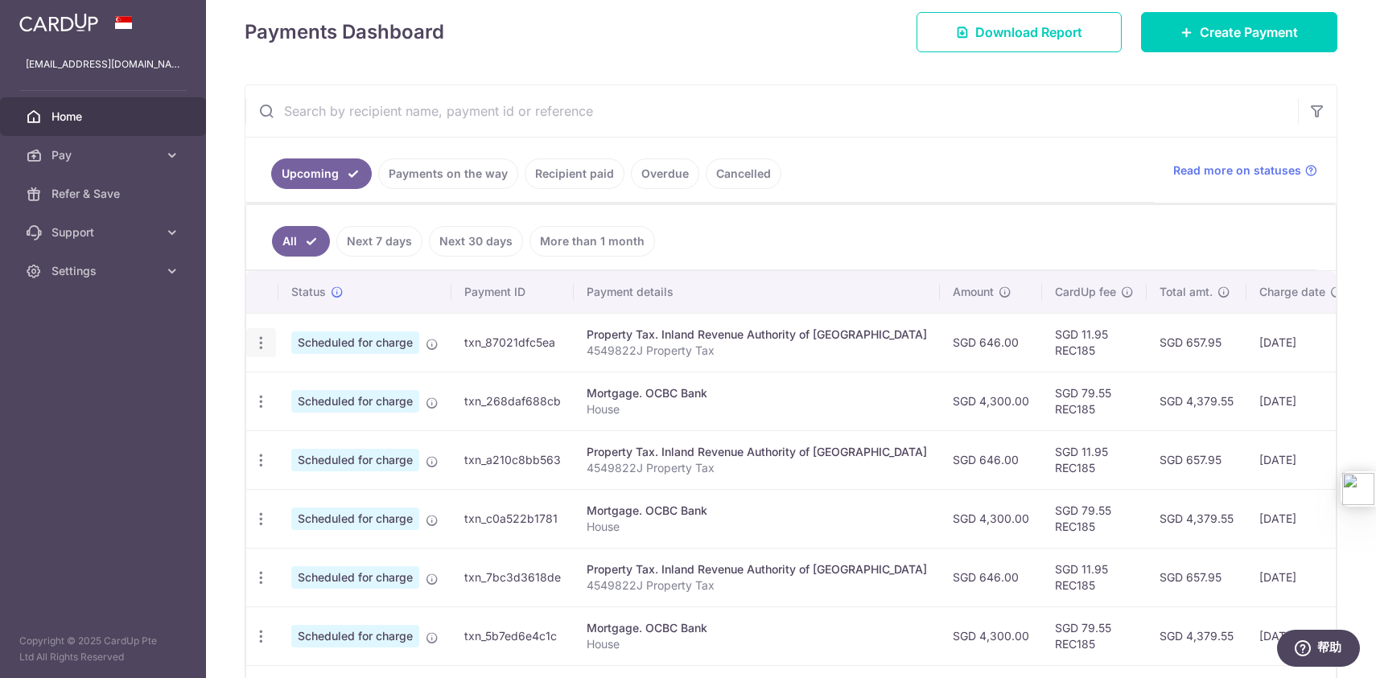
click at [268, 341] on icon "button" at bounding box center [261, 343] width 17 height 17
click at [337, 384] on span "Update payment" at bounding box center [346, 386] width 109 height 19
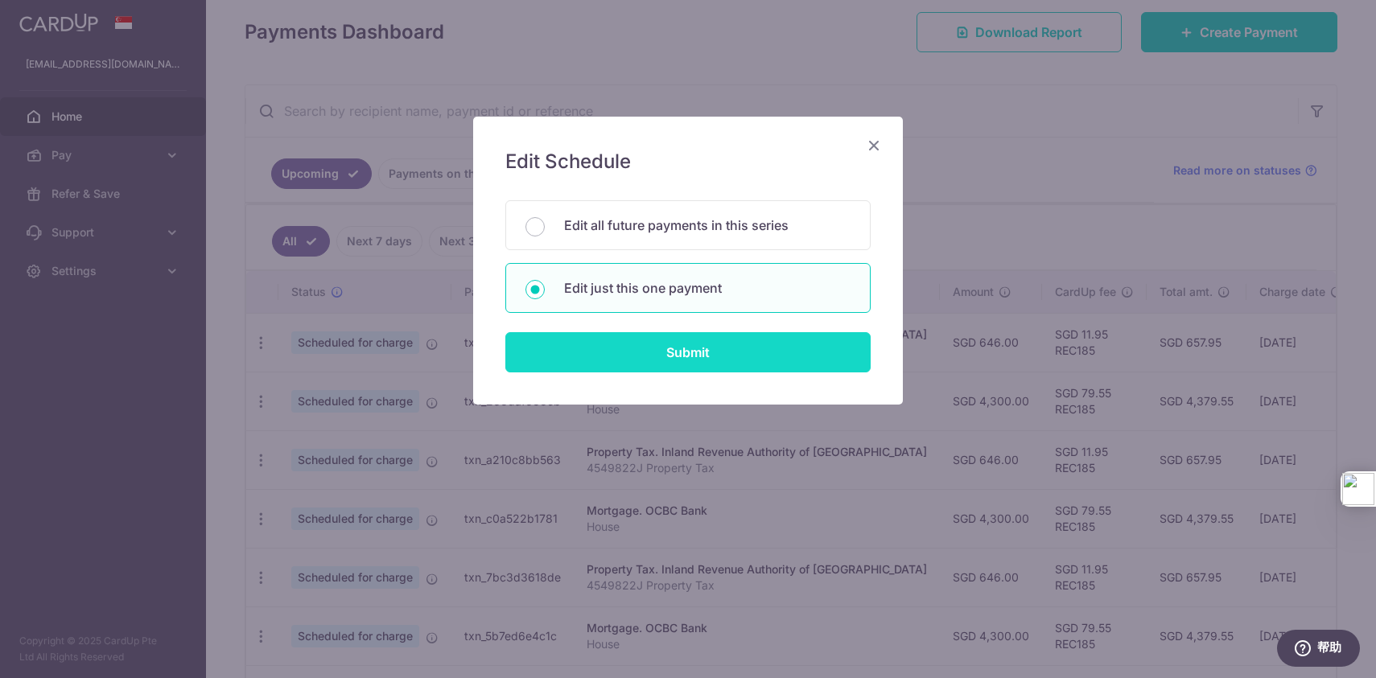
click at [690, 338] on input "Submit" at bounding box center [687, 352] width 365 height 40
radio input "true"
type input "646.00"
type input "[DATE]"
type input "4549822J"
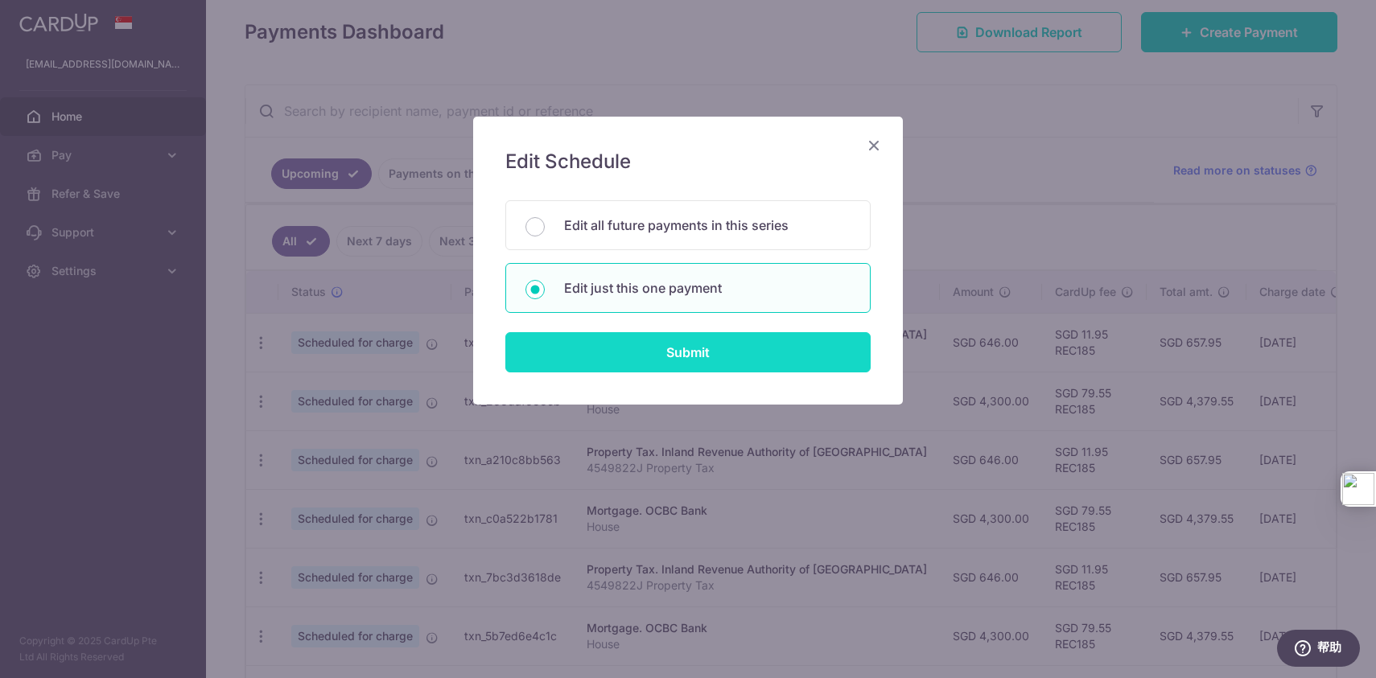
type input "REC185"
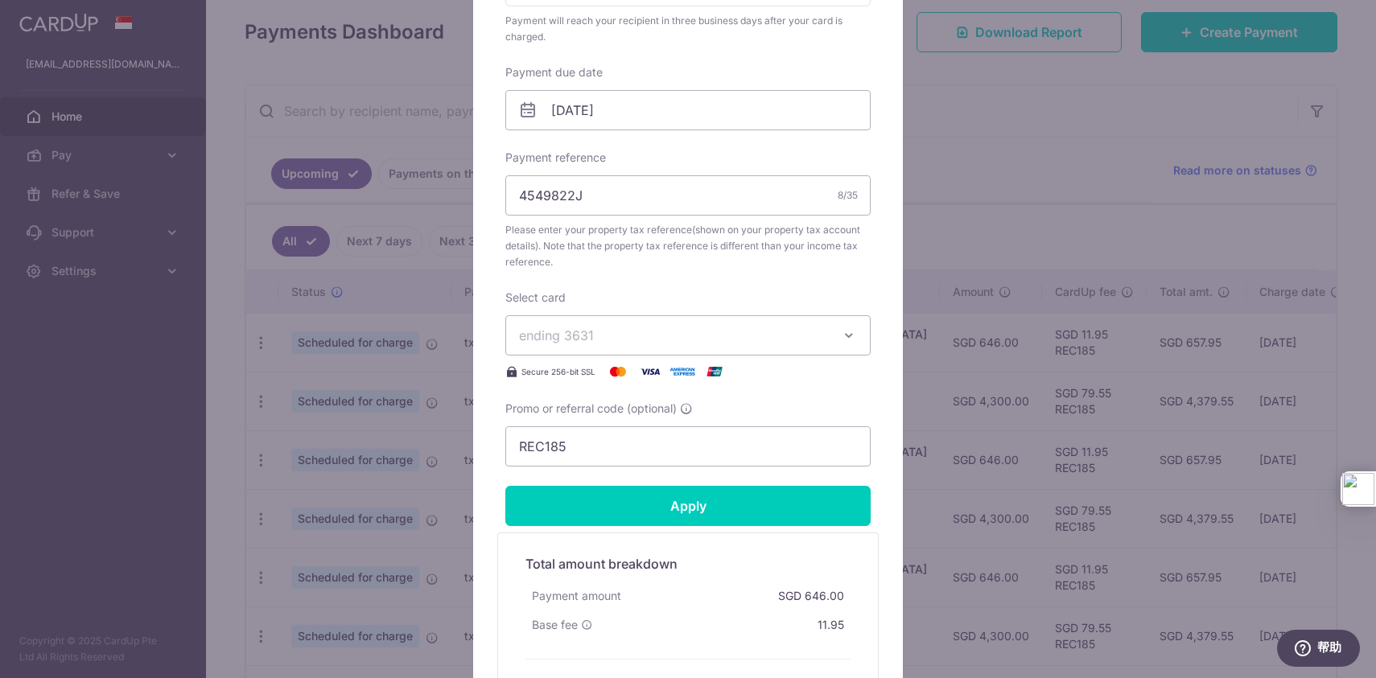
scroll to position [642, 0]
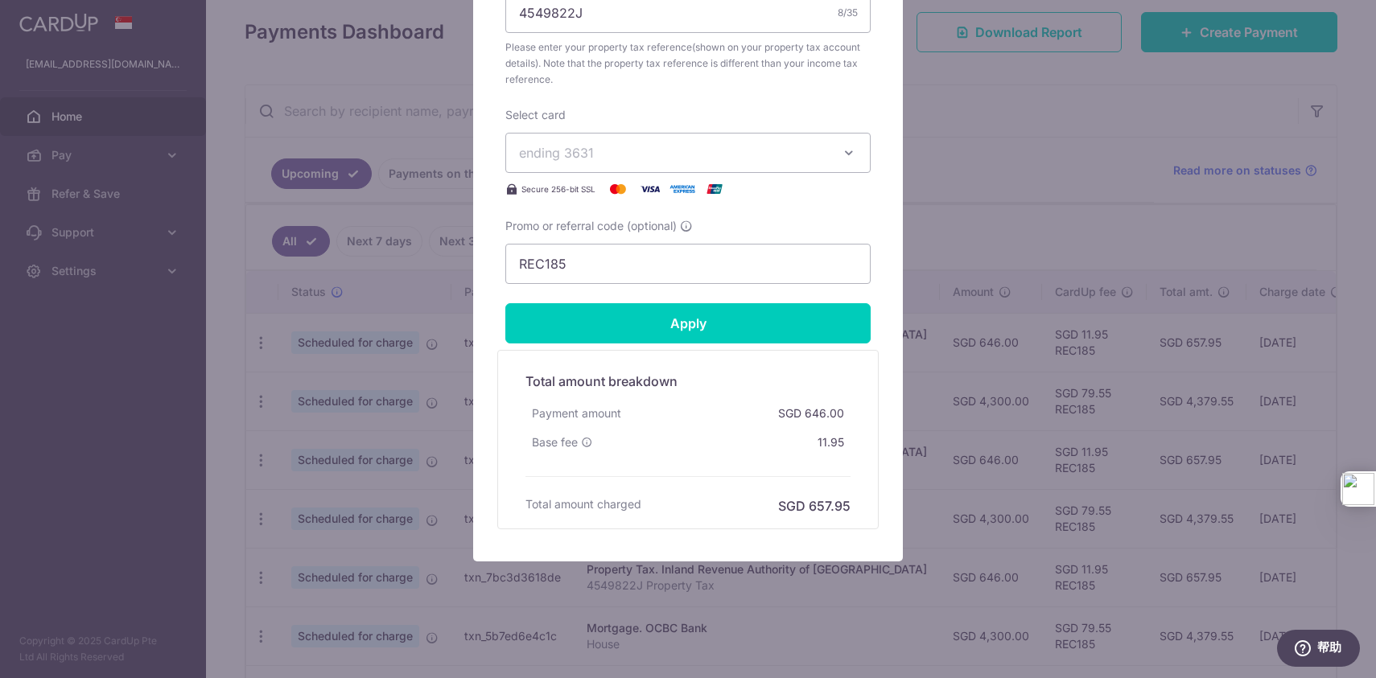
click at [691, 157] on span "ending 3631" at bounding box center [673, 152] width 309 height 19
click at [648, 224] on span "**** 1287" at bounding box center [688, 228] width 338 height 19
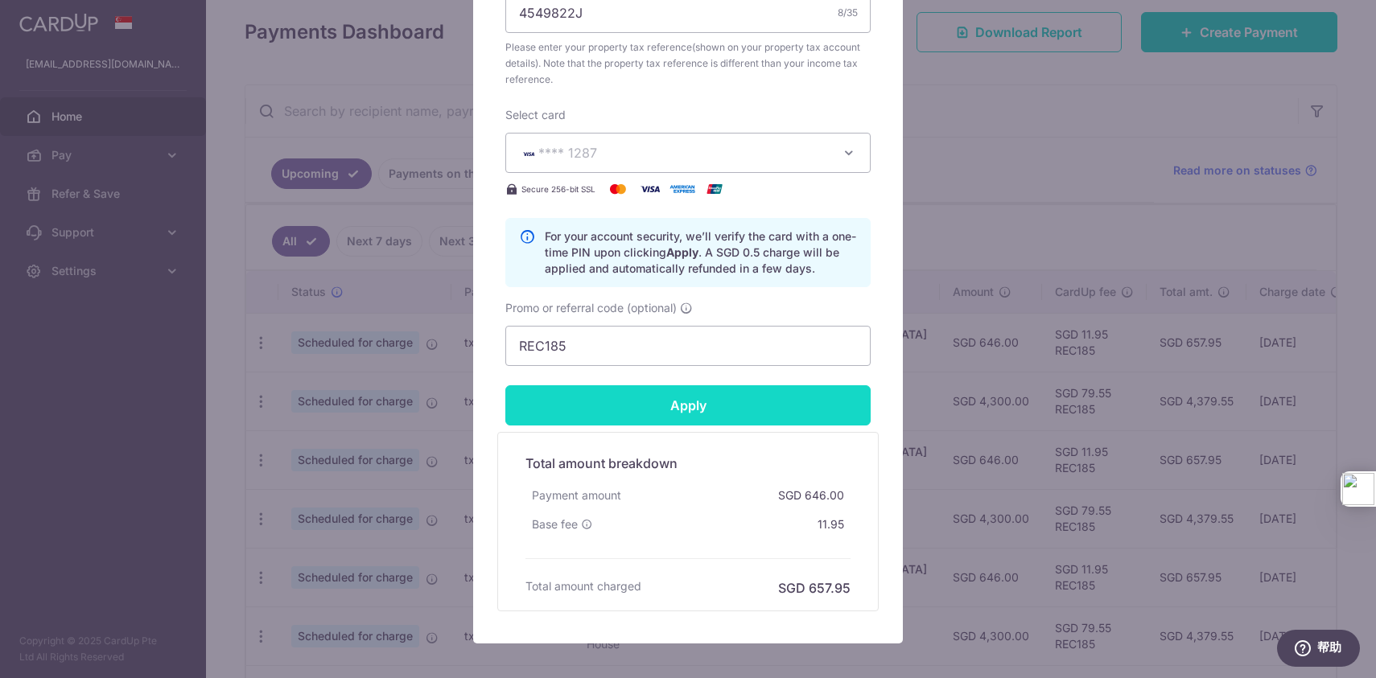
click at [716, 389] on input "Apply" at bounding box center [687, 405] width 365 height 40
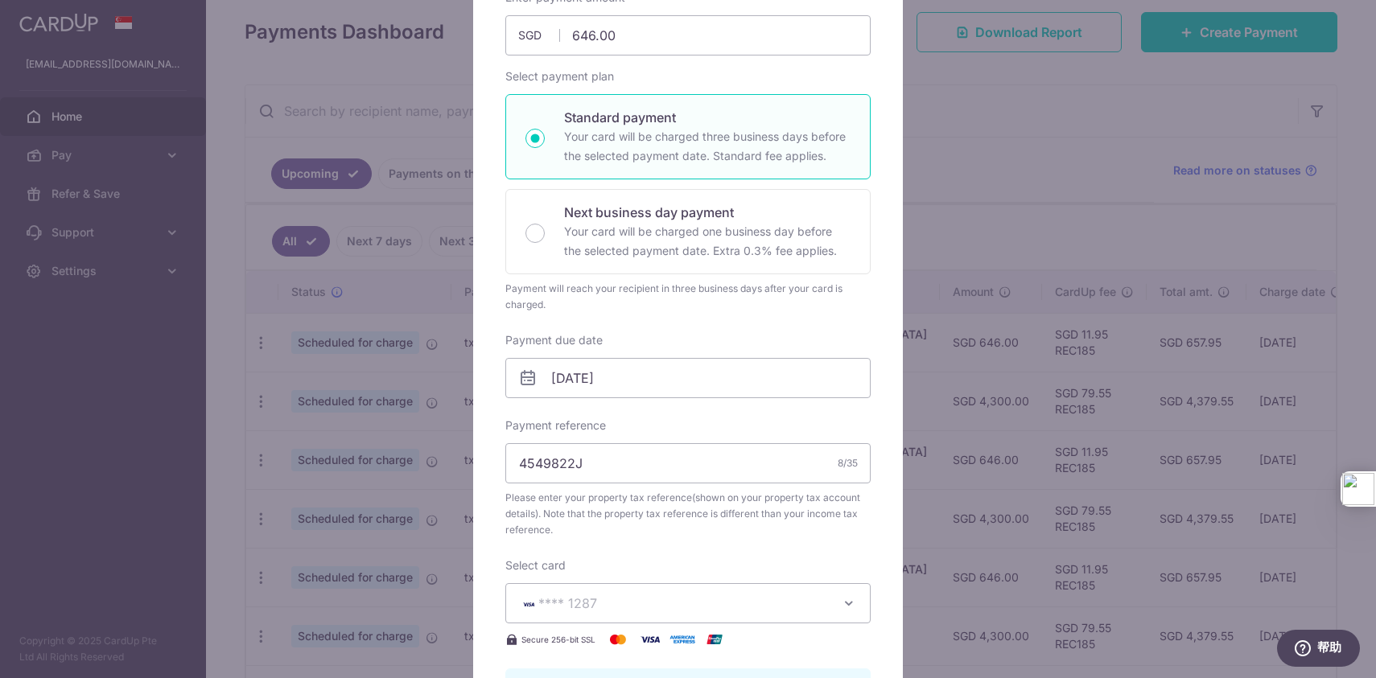
scroll to position [0, 0]
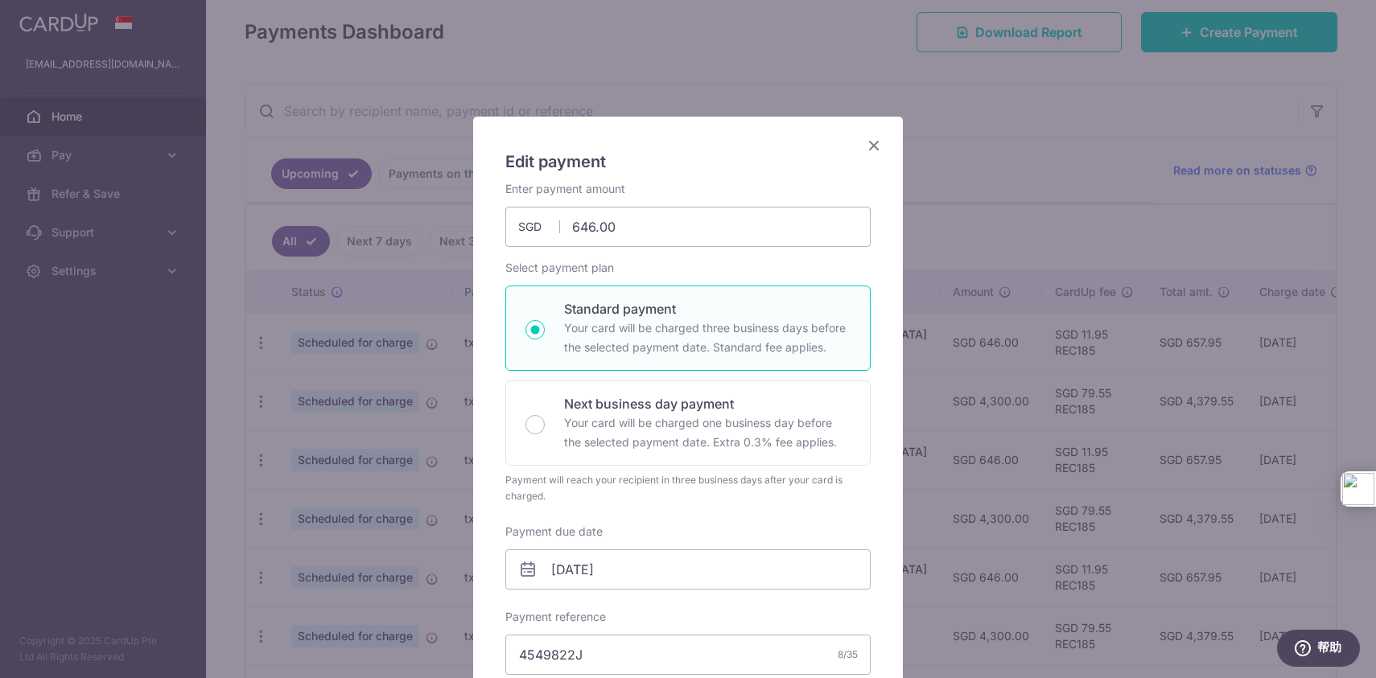
click at [876, 146] on icon "Close" at bounding box center [873, 145] width 19 height 20
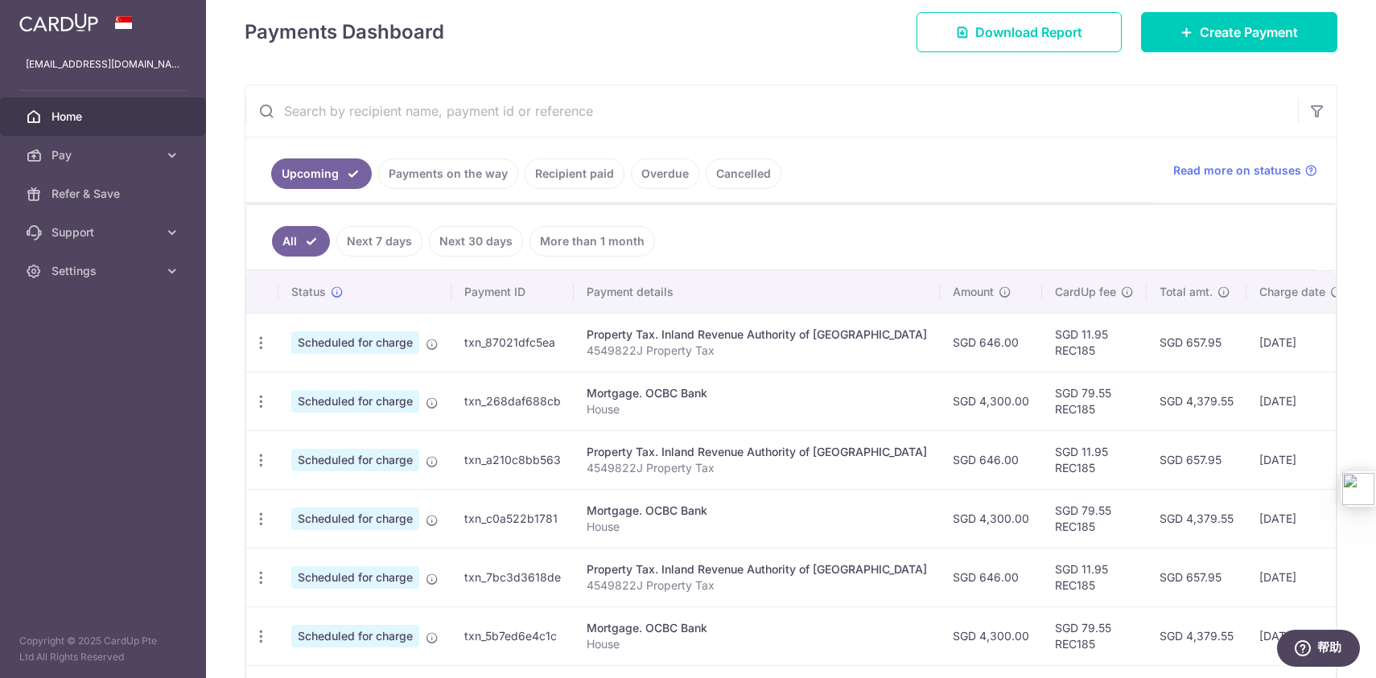
scroll to position [0, 146]
